Goal: Task Accomplishment & Management: Manage account settings

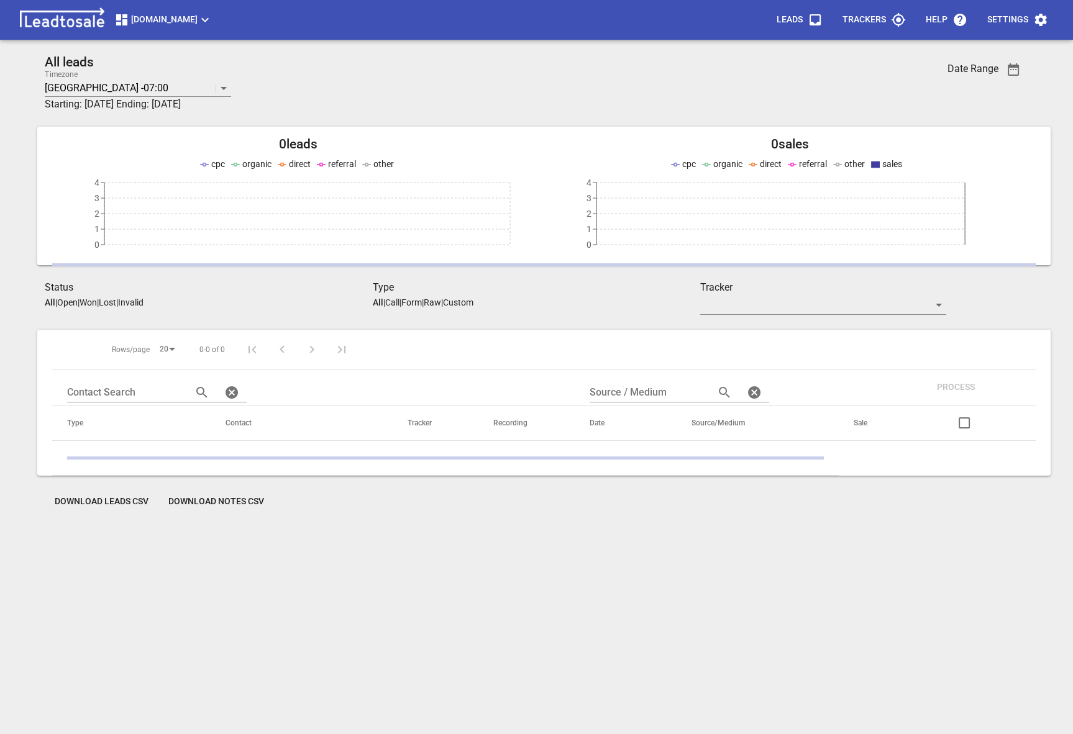
scroll to position [55, 0]
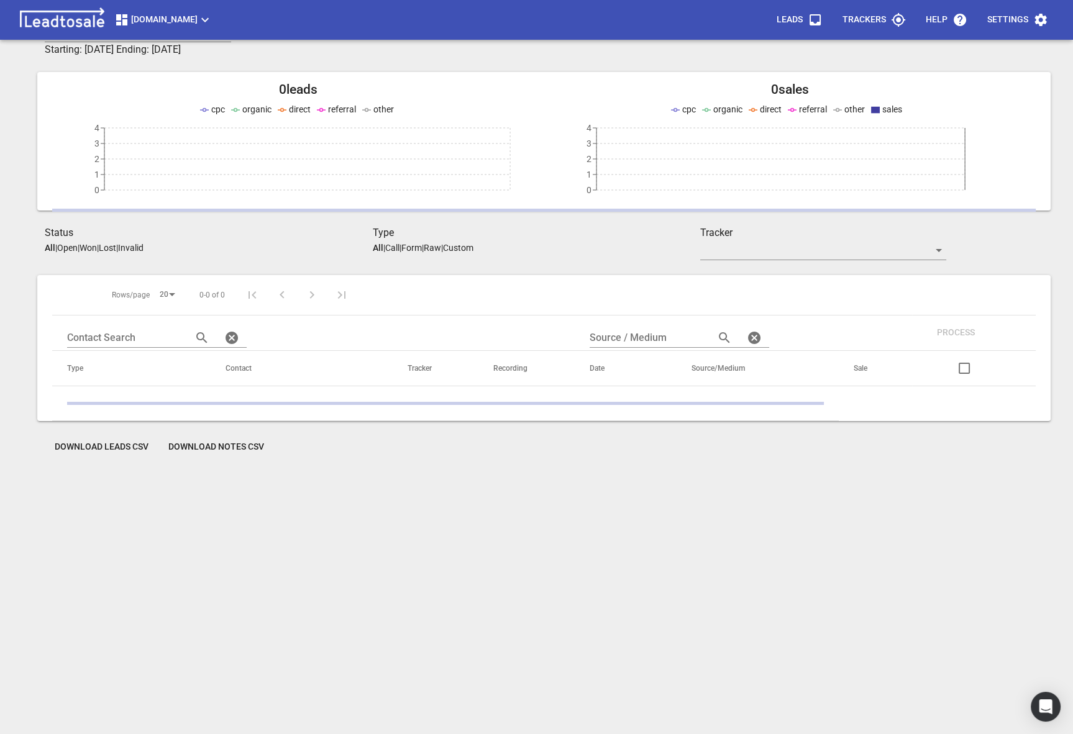
click at [178, 36] on div "[DOMAIN_NAME] Leads Trackers Help Settings" at bounding box center [536, 20] width 1073 height 40
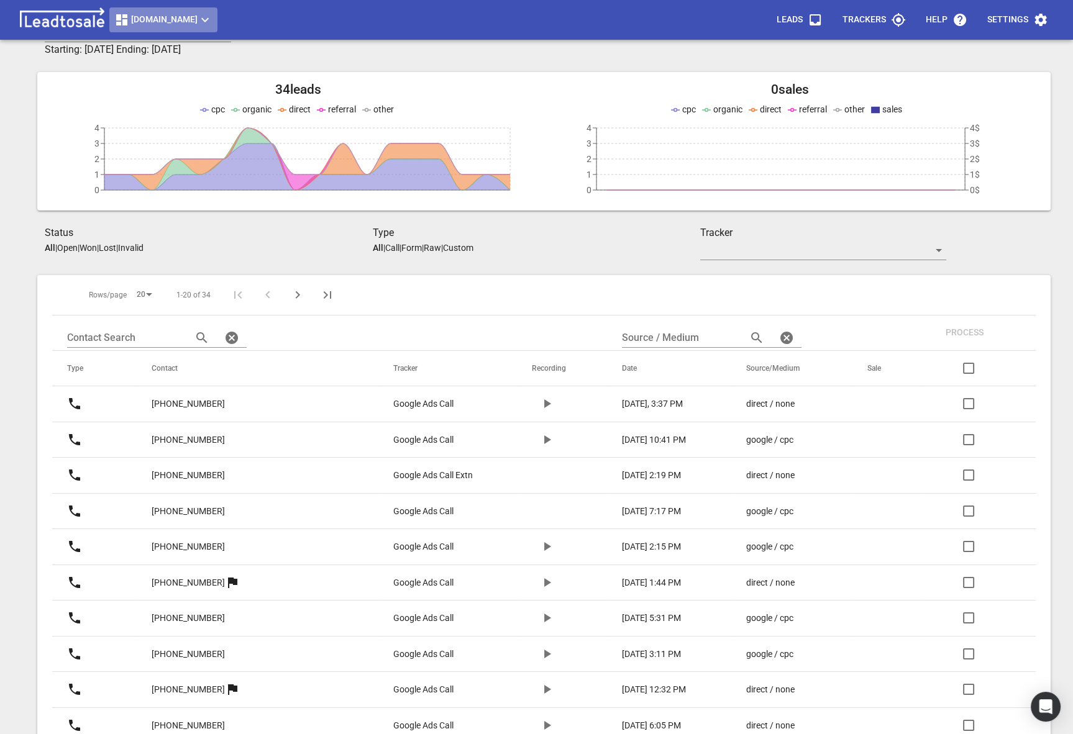
click at [163, 14] on span "[DOMAIN_NAME]" at bounding box center [163, 19] width 98 height 15
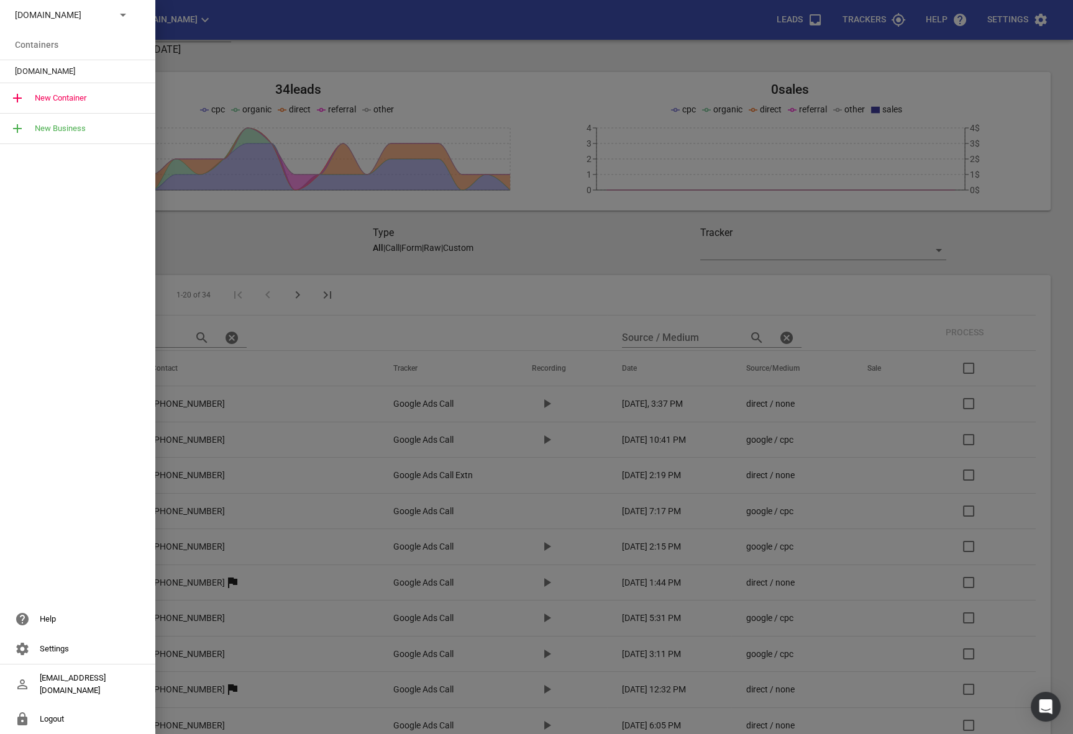
click at [132, 8] on div "[DOMAIN_NAME]" at bounding box center [77, 15] width 155 height 30
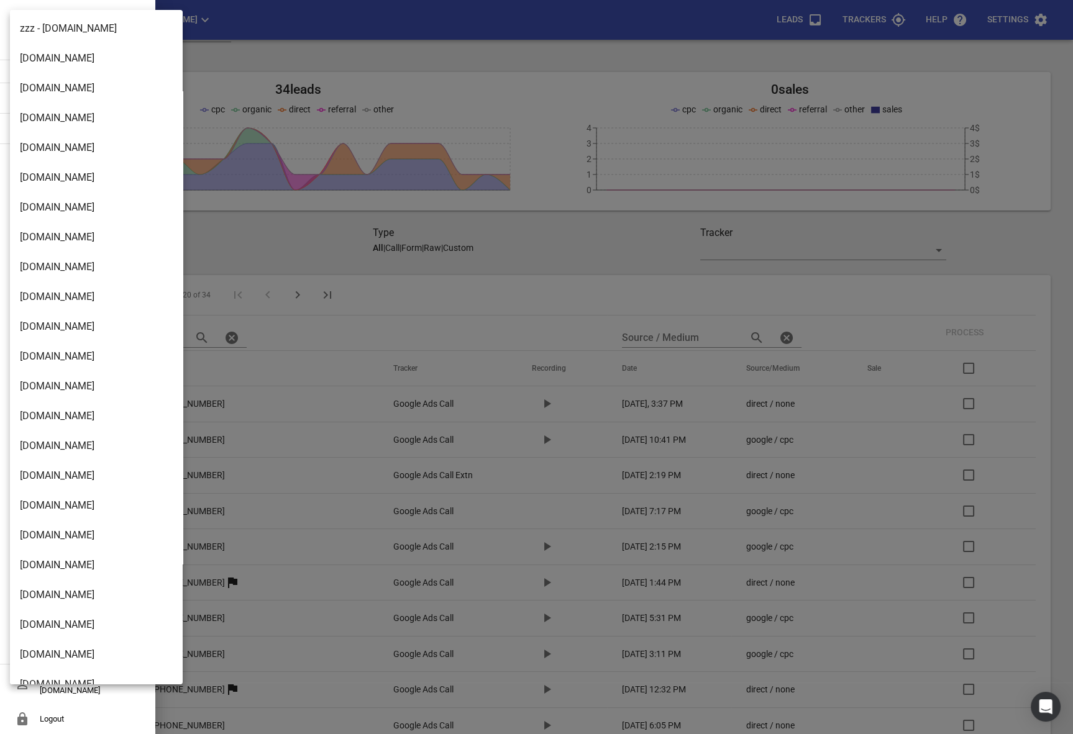
scroll to position [861, 0]
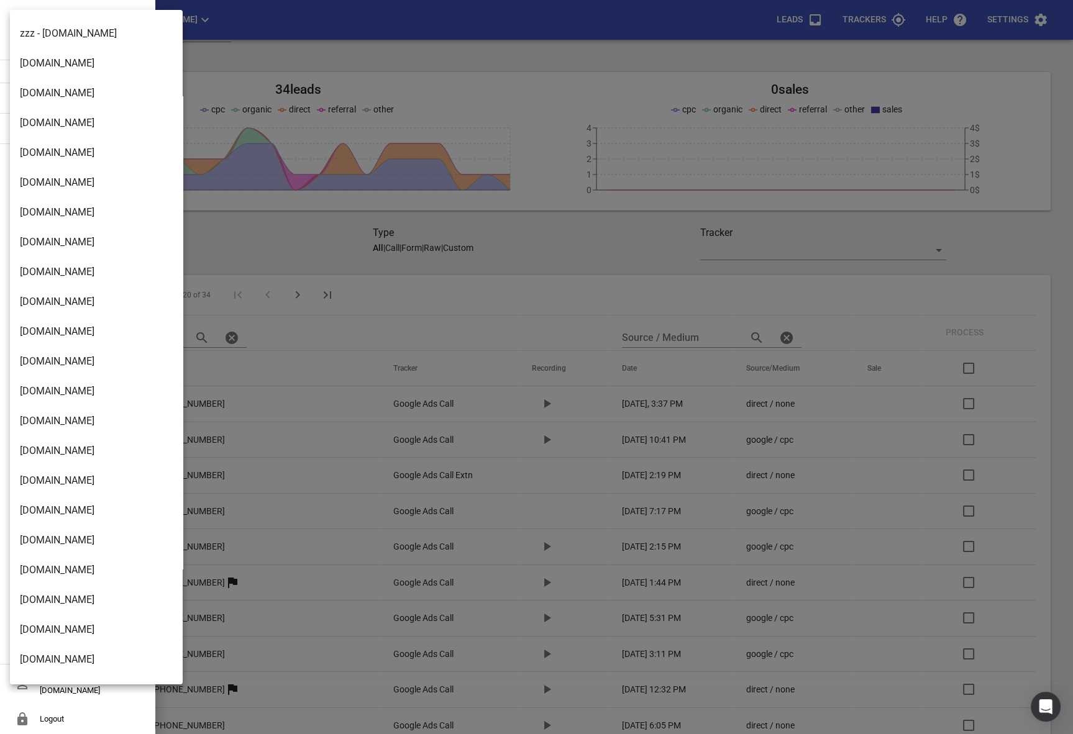
click at [65, 307] on li "[DOMAIN_NAME]" at bounding box center [96, 302] width 173 height 30
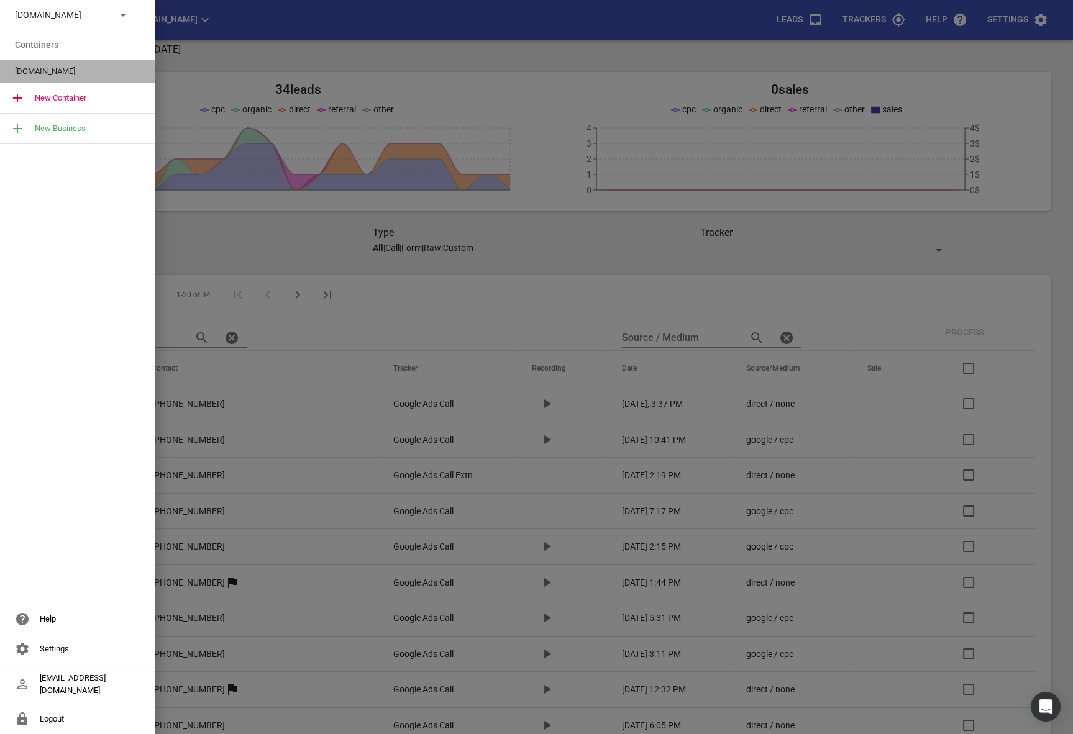
click at [69, 67] on span "[DOMAIN_NAME]" at bounding box center [73, 71] width 116 height 12
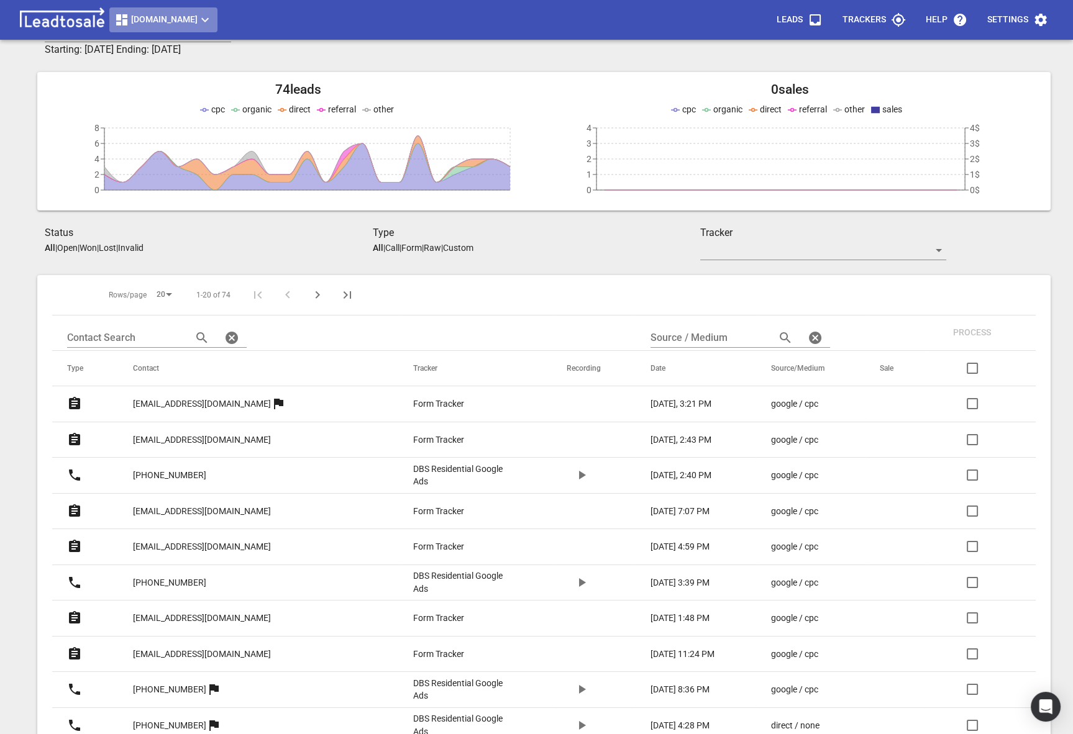
click at [195, 17] on span "[DOMAIN_NAME]" at bounding box center [163, 19] width 98 height 15
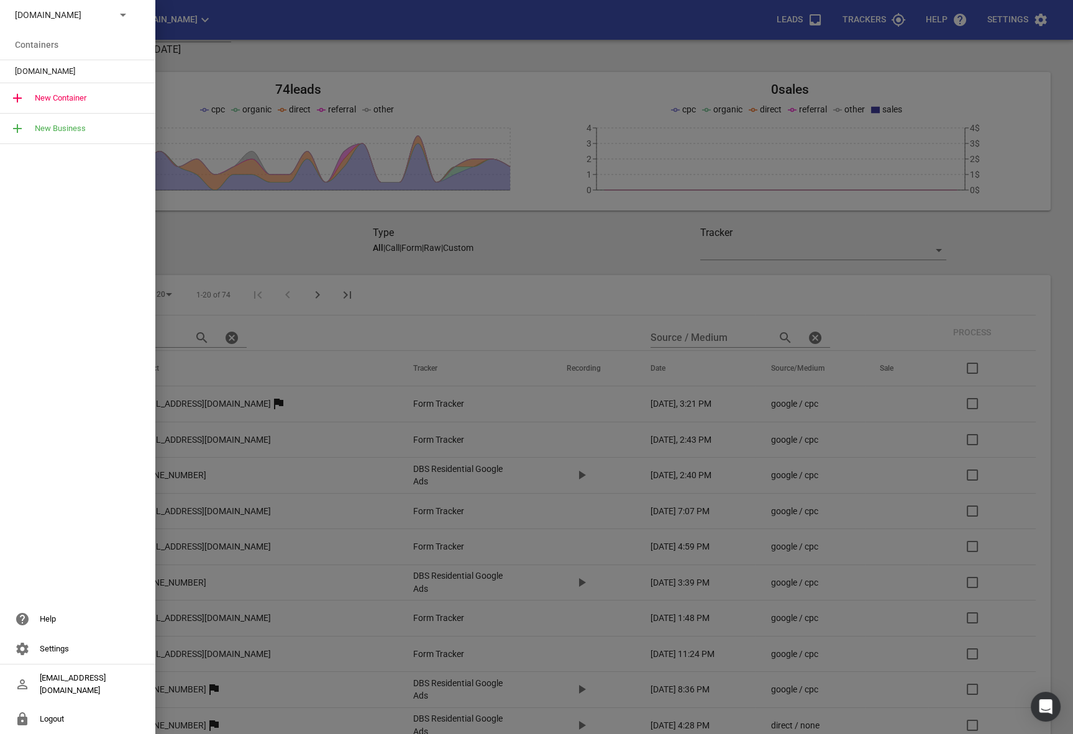
click at [1042, 35] on div at bounding box center [536, 367] width 1073 height 734
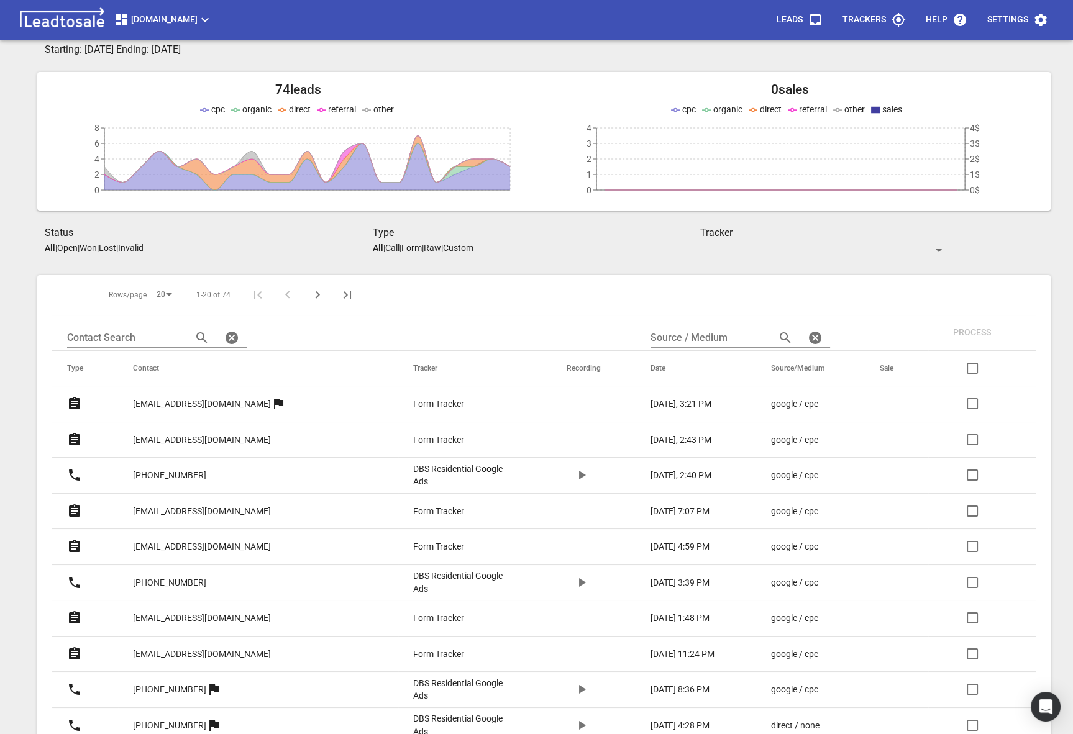
click at [1035, 34] on span "Settings" at bounding box center [1017, 20] width 61 height 30
click at [1018, 67] on li "Manage Users" at bounding box center [1016, 60] width 90 height 30
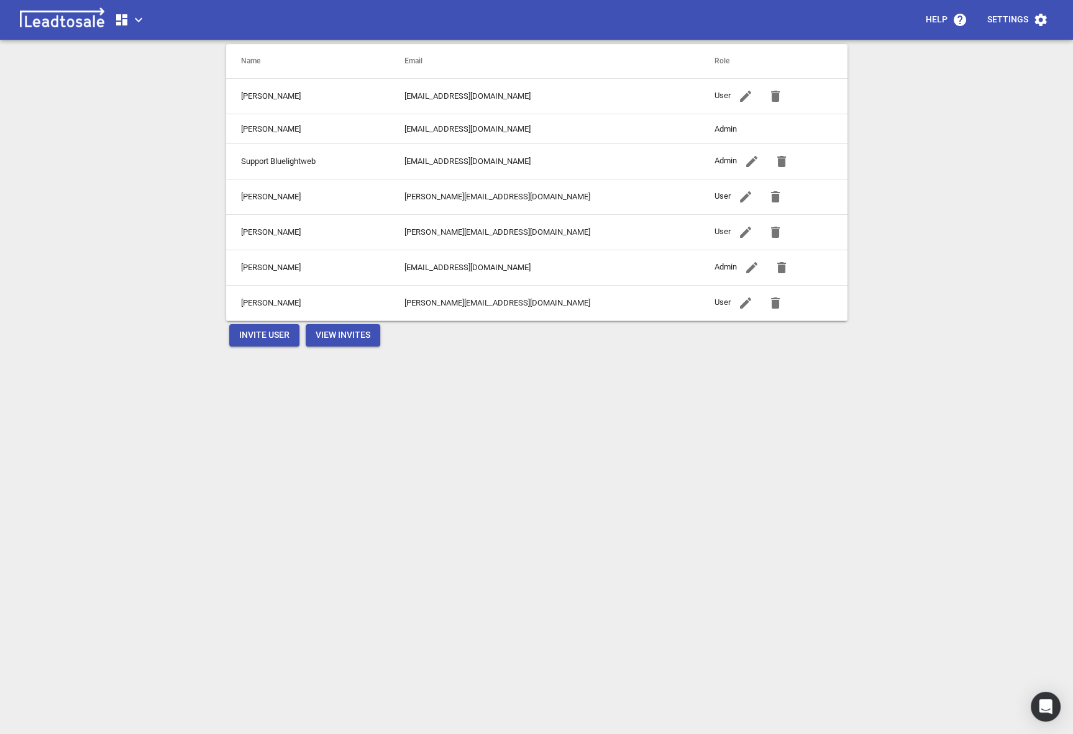
click at [738, 229] on icon "button" at bounding box center [745, 232] width 15 height 15
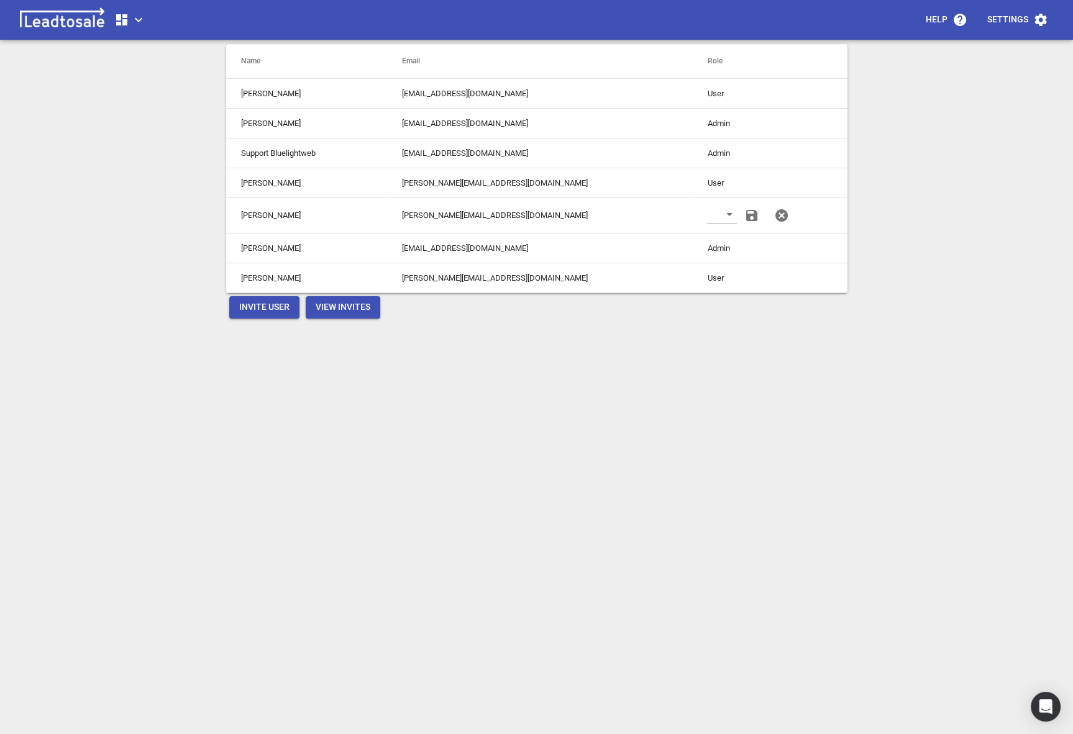
click at [677, 358] on div "[DOMAIN_NAME] Name Email Role [PERSON_NAME] [EMAIL_ADDRESS][DOMAIN_NAME] User […" at bounding box center [536, 386] width 621 height 734
click at [766, 212] on span "button" at bounding box center [781, 215] width 30 height 15
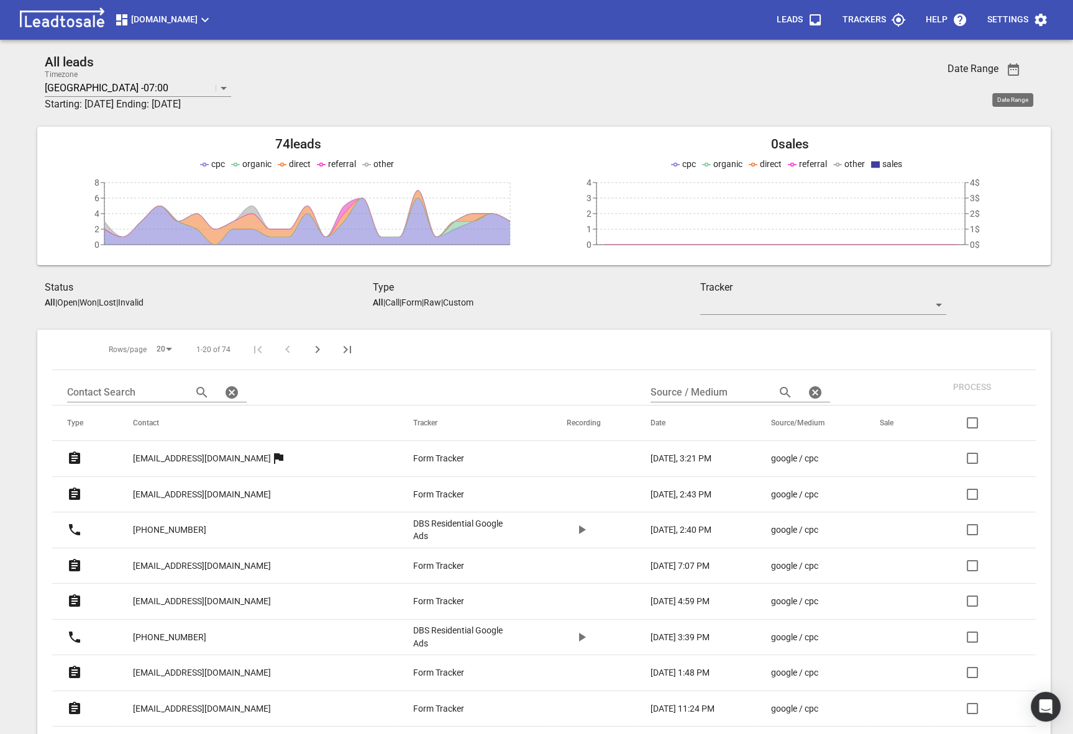
click at [1000, 68] on span "button" at bounding box center [1013, 69] width 30 height 15
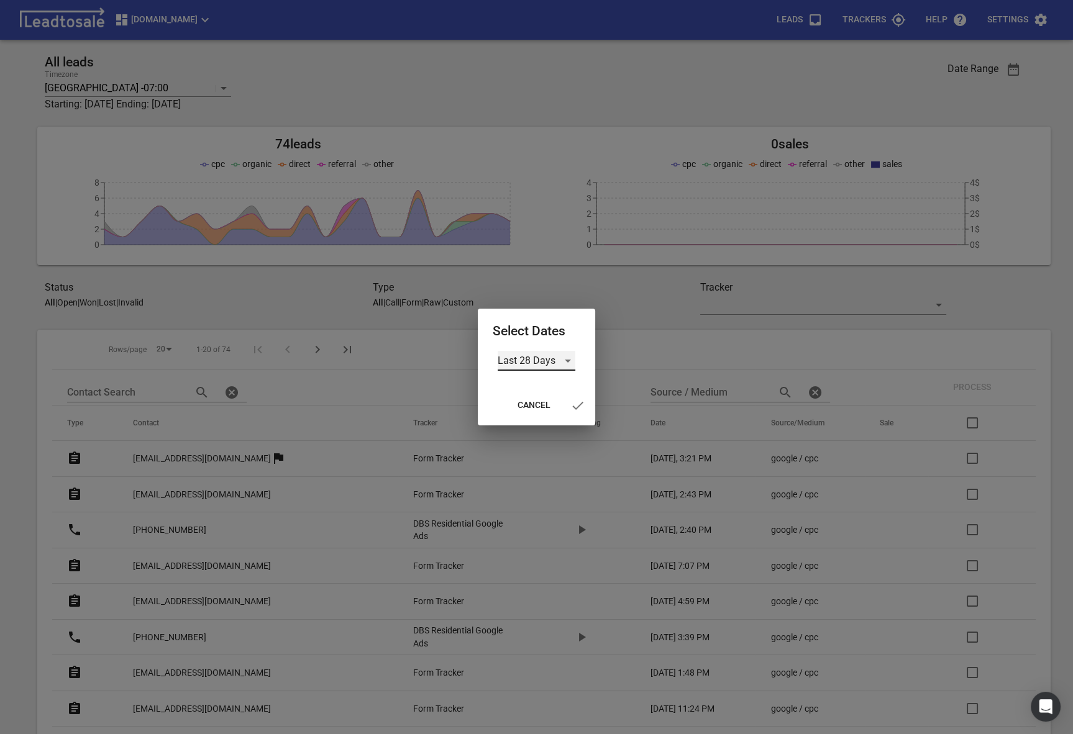
click at [549, 354] on div "Last 28 Days" at bounding box center [536, 361] width 78 height 20
click at [523, 424] on li "All Time" at bounding box center [537, 421] width 78 height 30
click at [569, 407] on icon "button" at bounding box center [570, 405] width 15 height 15
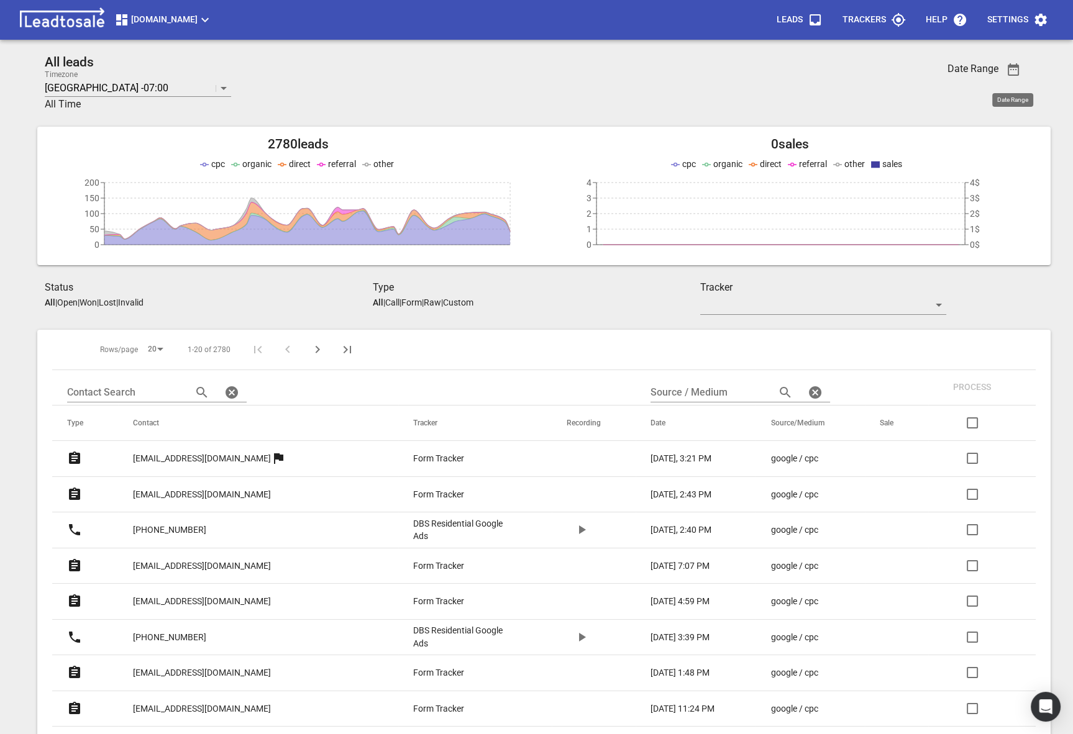
scroll to position [469, 0]
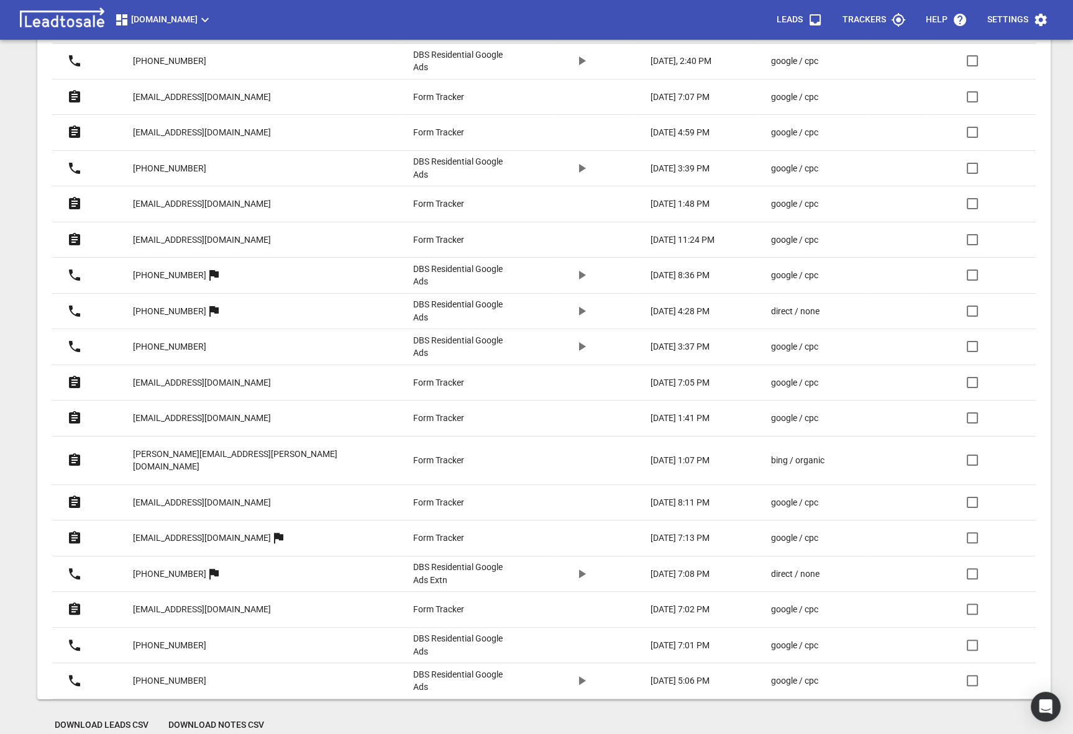
click at [81, 719] on span "Download Leads CSV" at bounding box center [102, 725] width 94 height 12
